Goal: Task Accomplishment & Management: Complete application form

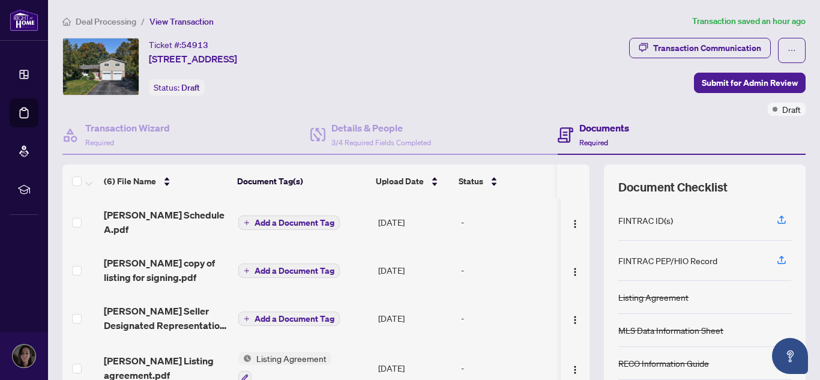
scroll to position [123, 0]
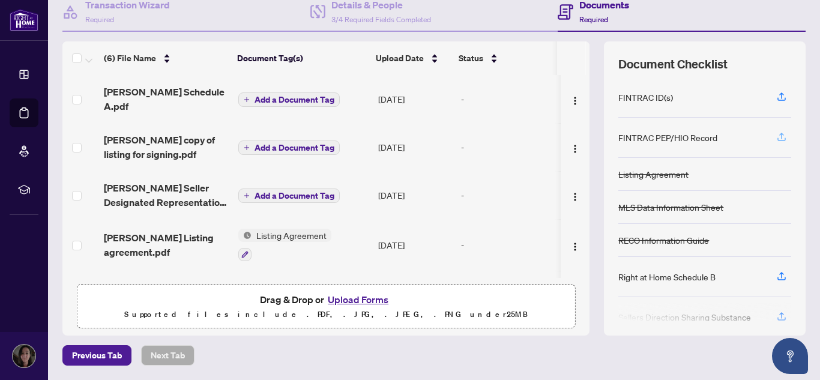
click at [780, 136] on icon "button" at bounding box center [782, 136] width 5 height 6
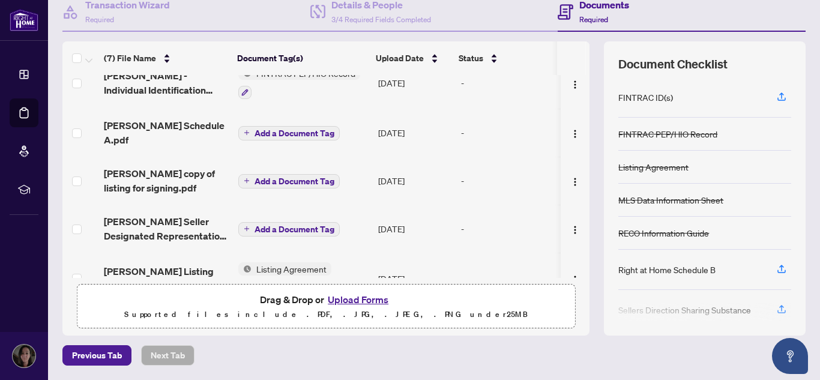
scroll to position [0, 0]
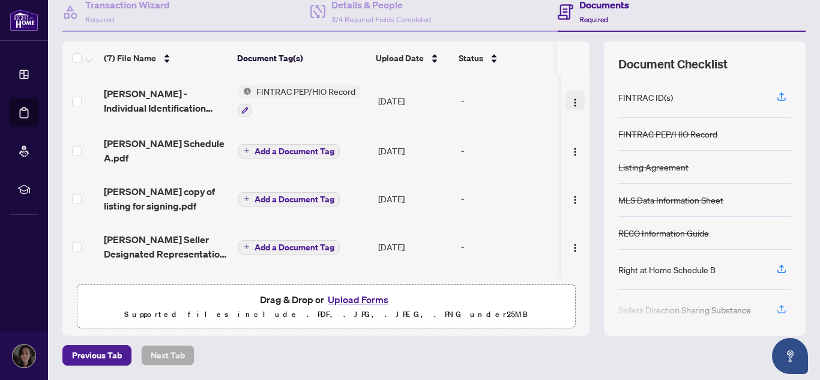
click at [571, 101] on img "button" at bounding box center [576, 103] width 10 height 10
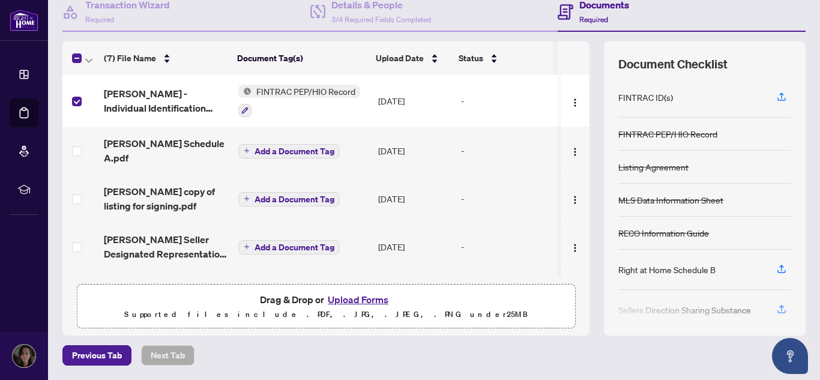
drag, startPoint x: 560, startPoint y: 98, endPoint x: 491, endPoint y: 95, distance: 69.1
click at [491, 95] on div "-" at bounding box center [508, 100] width 94 height 13
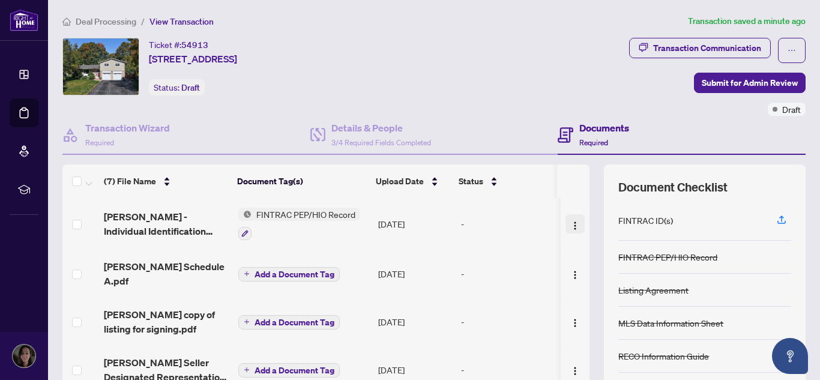
click at [571, 223] on img "button" at bounding box center [576, 226] width 10 height 10
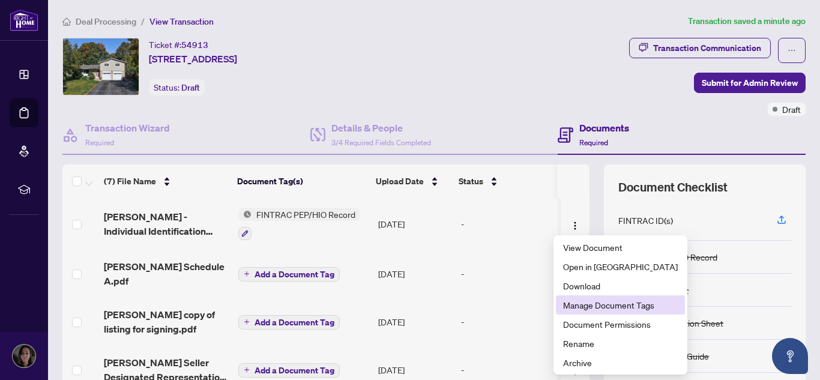
click at [580, 303] on span "Manage Document Tags" at bounding box center [620, 304] width 115 height 13
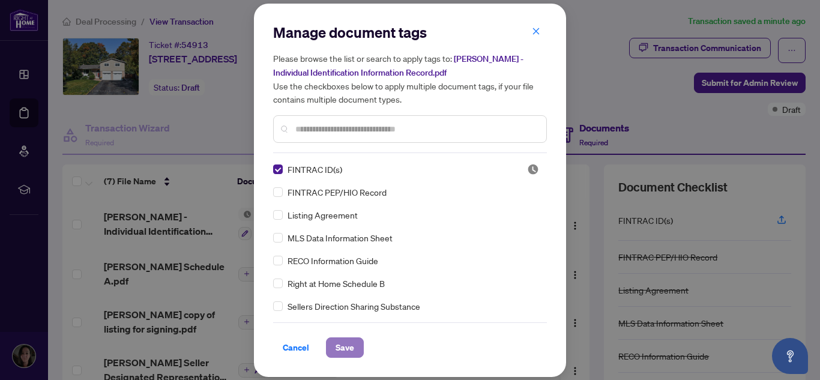
click at [347, 350] on span "Save" at bounding box center [345, 347] width 19 height 19
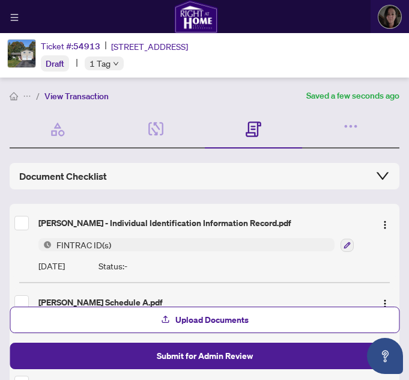
click at [78, 243] on span "FINTRAC ID(s)" at bounding box center [84, 244] width 64 height 13
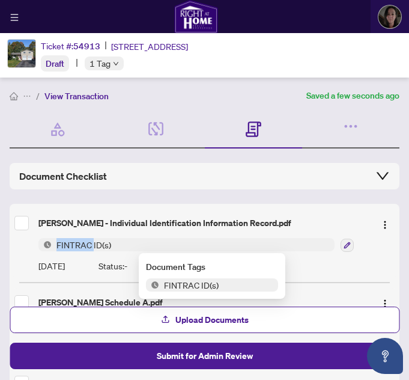
click at [78, 243] on span "FINTRAC ID(s)" at bounding box center [84, 244] width 64 height 13
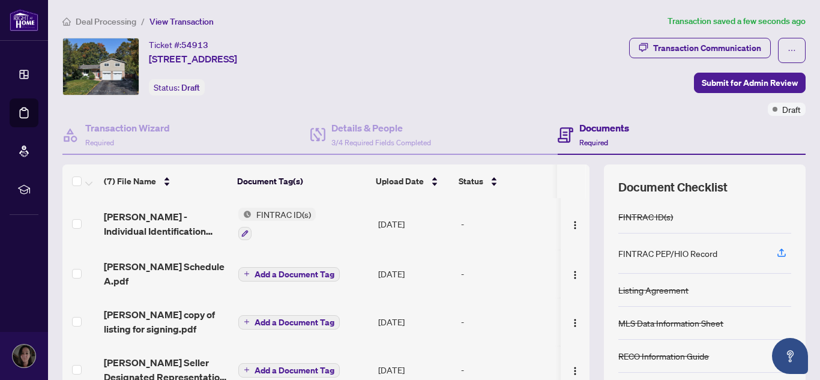
click at [274, 210] on span "FINTRAC ID(s)" at bounding box center [284, 214] width 64 height 13
click at [345, 201] on td "FINTRAC ID(s)" at bounding box center [304, 224] width 140 height 52
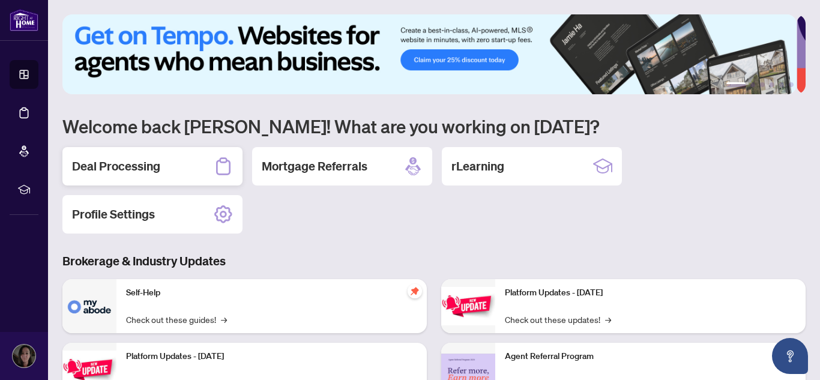
click at [144, 152] on div "Deal Processing" at bounding box center [152, 166] width 180 height 38
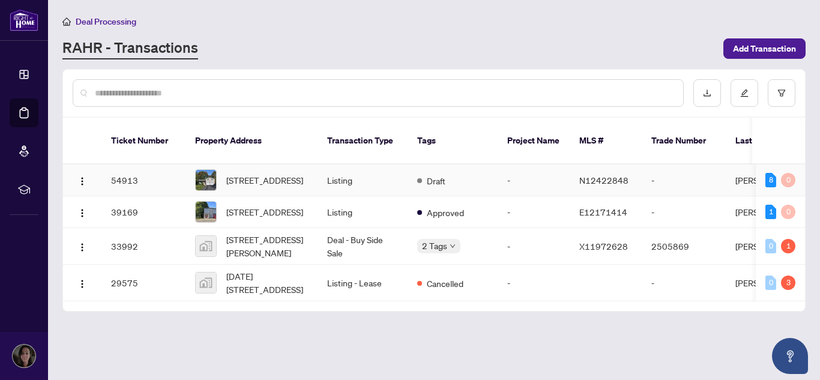
click at [249, 174] on span "[STREET_ADDRESS]" at bounding box center [264, 180] width 77 height 13
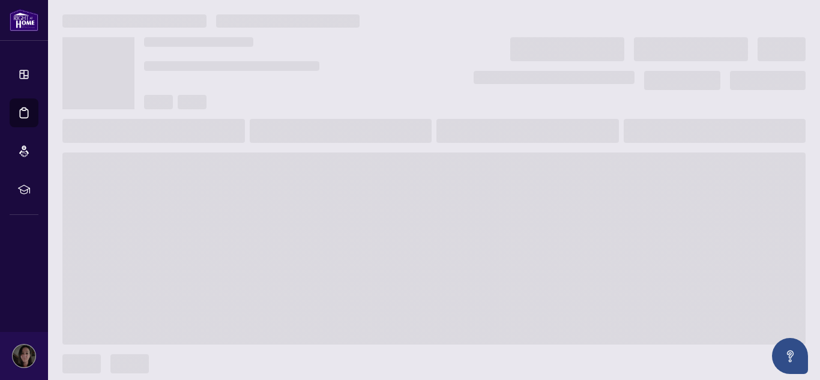
click at [249, 166] on span at bounding box center [434, 249] width 744 height 192
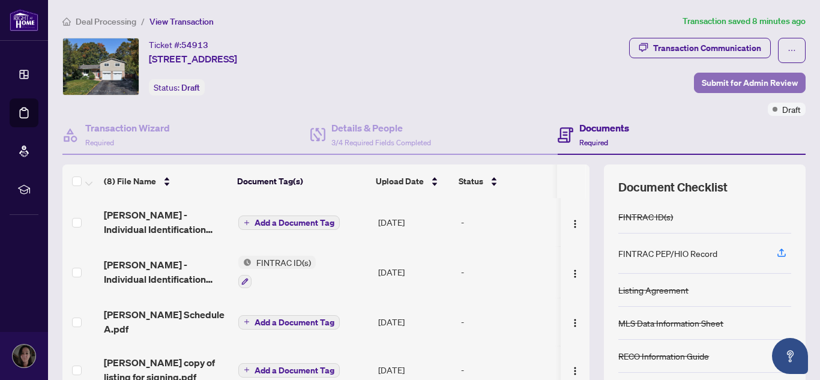
click at [709, 88] on span "Submit for Admin Review" at bounding box center [750, 82] width 96 height 19
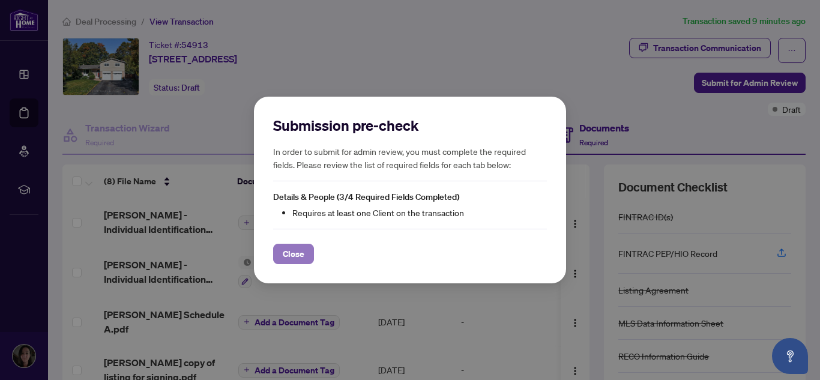
click at [291, 258] on span "Close" at bounding box center [294, 253] width 22 height 19
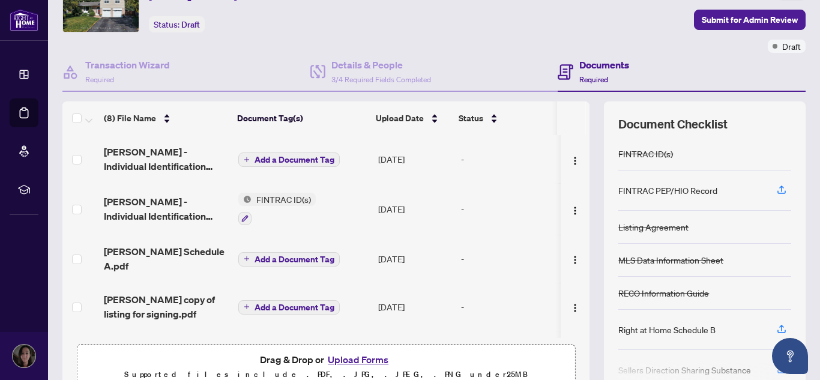
scroll to position [123, 0]
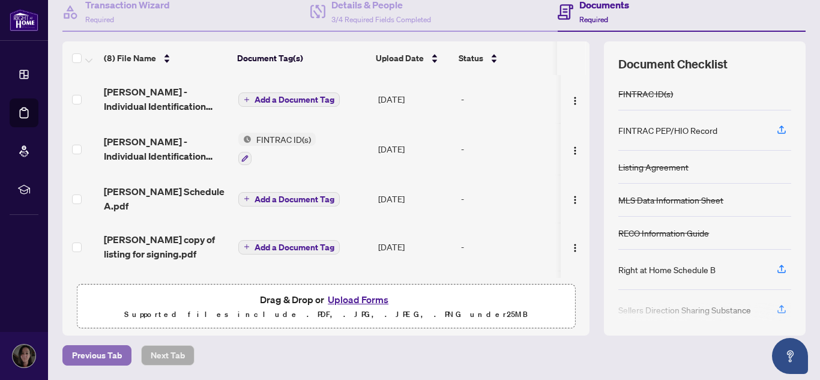
click at [98, 348] on span "Previous Tab" at bounding box center [97, 355] width 50 height 19
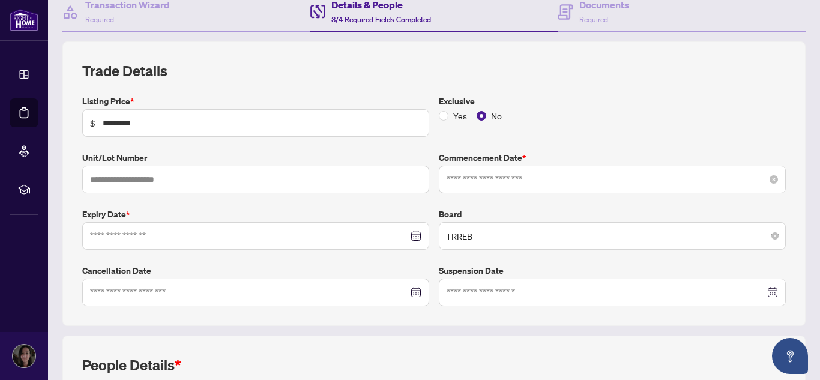
type input "**********"
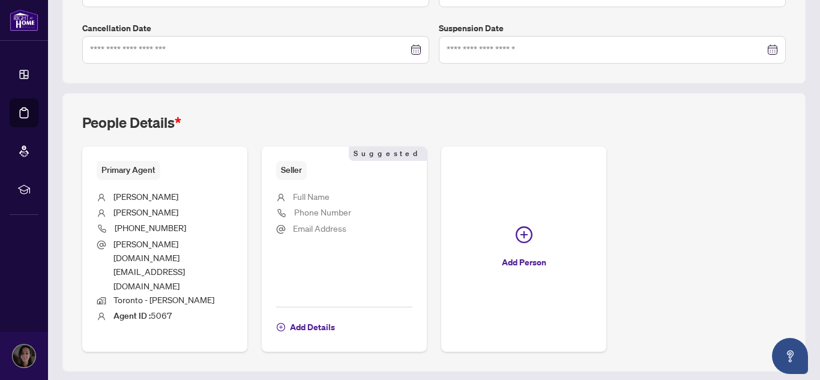
scroll to position [374, 0]
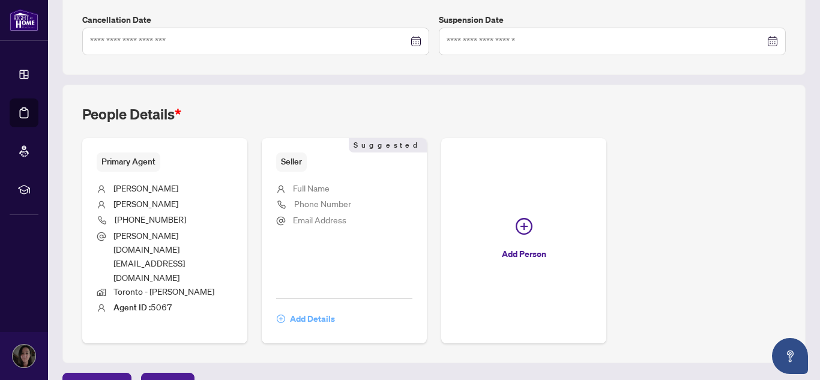
click at [302, 309] on span "Add Details" at bounding box center [312, 318] width 45 height 19
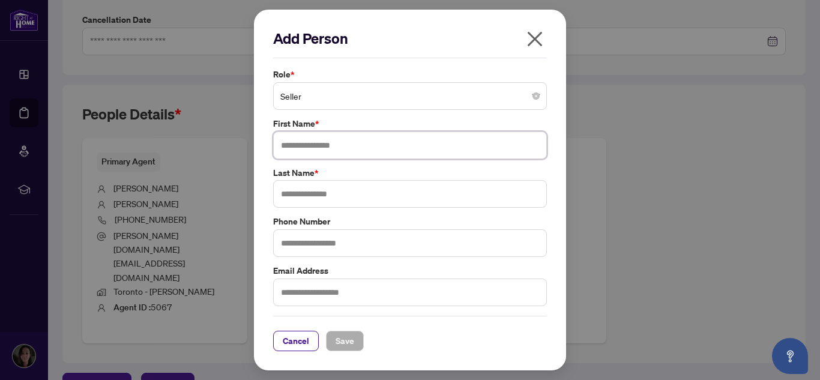
click at [301, 144] on input "text" at bounding box center [410, 146] width 274 height 28
type input "**********"
click at [300, 190] on input "text" at bounding box center [410, 194] width 274 height 28
type input "******"
click at [351, 346] on span "Save" at bounding box center [345, 341] width 19 height 19
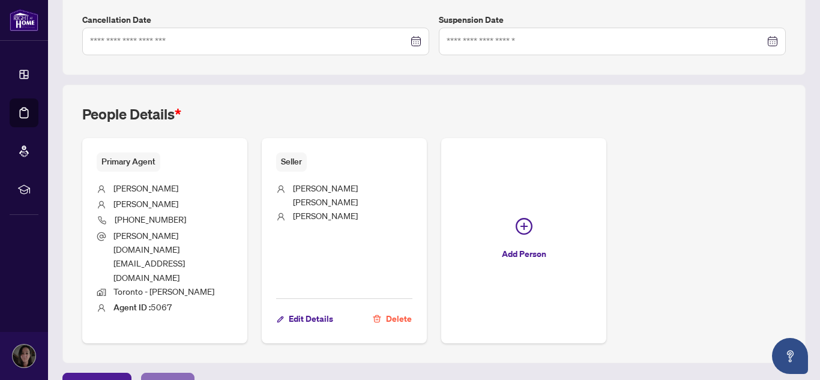
click at [167, 374] on span "Next Tab" at bounding box center [168, 383] width 34 height 19
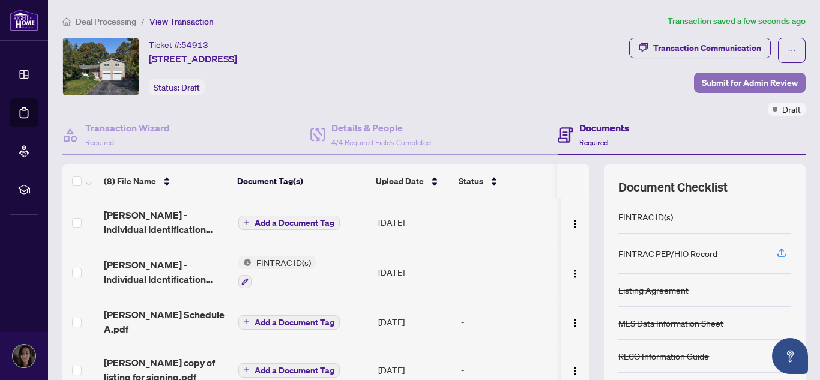
click at [723, 86] on span "Submit for Admin Review" at bounding box center [750, 82] width 96 height 19
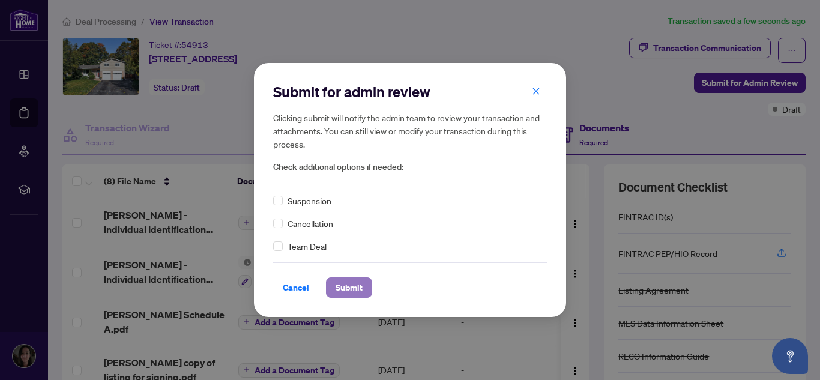
click at [350, 286] on span "Submit" at bounding box center [349, 287] width 27 height 19
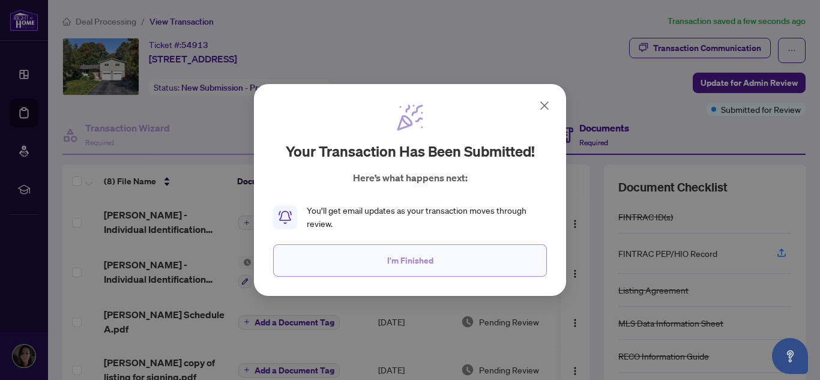
click at [392, 264] on span "I'm Finished" at bounding box center [410, 260] width 46 height 19
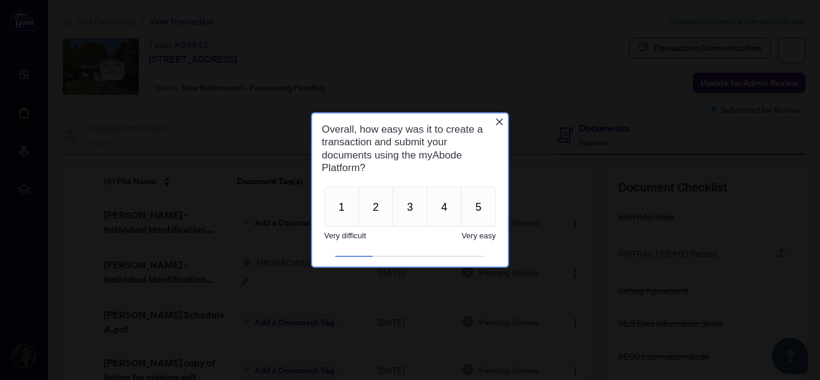
click at [501, 120] on icon "Close button" at bounding box center [500, 122] width 10 height 10
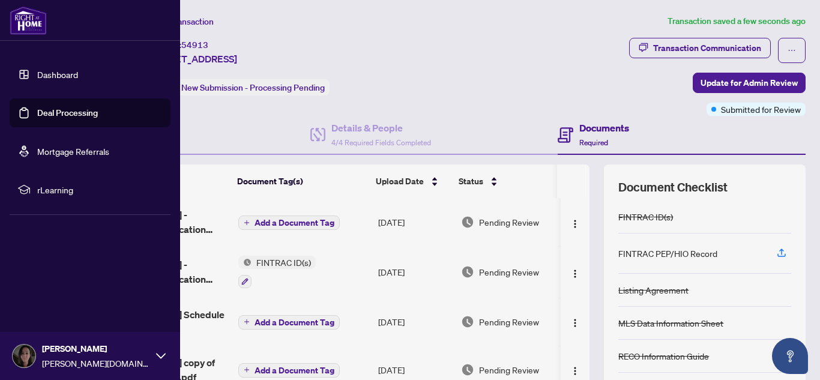
click at [24, 359] on img at bounding box center [24, 356] width 23 height 23
click at [64, 283] on button "Logout" at bounding box center [90, 284] width 161 height 20
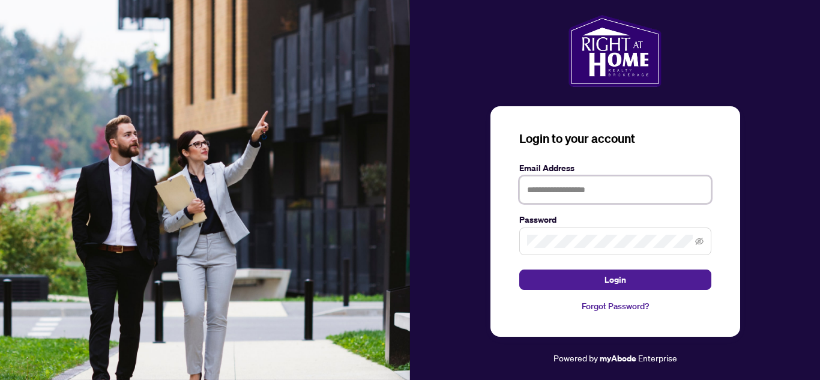
type input "**********"
